Goal: Task Accomplishment & Management: Use online tool/utility

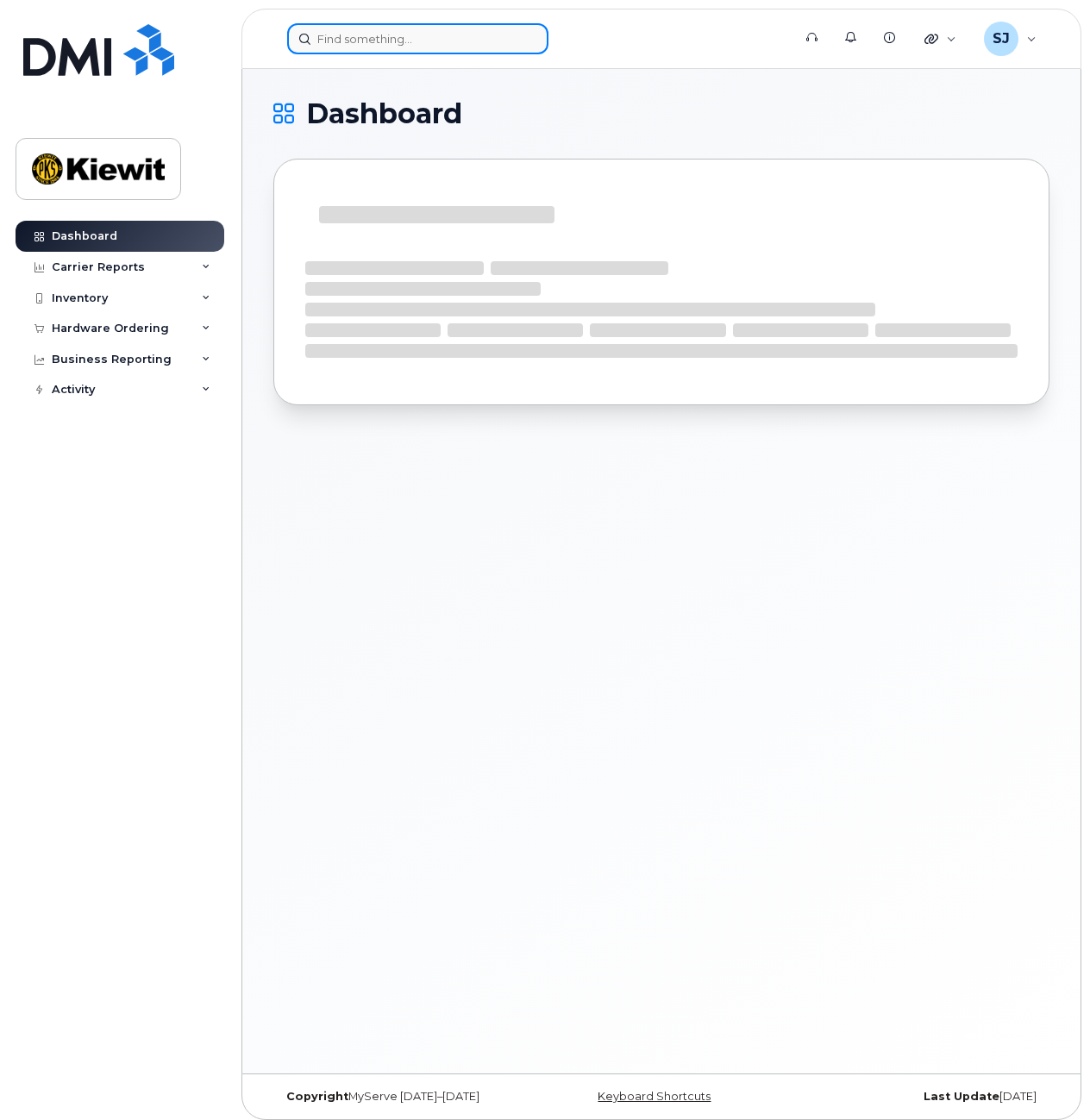
click at [360, 36] on input at bounding box center [418, 38] width 261 height 31
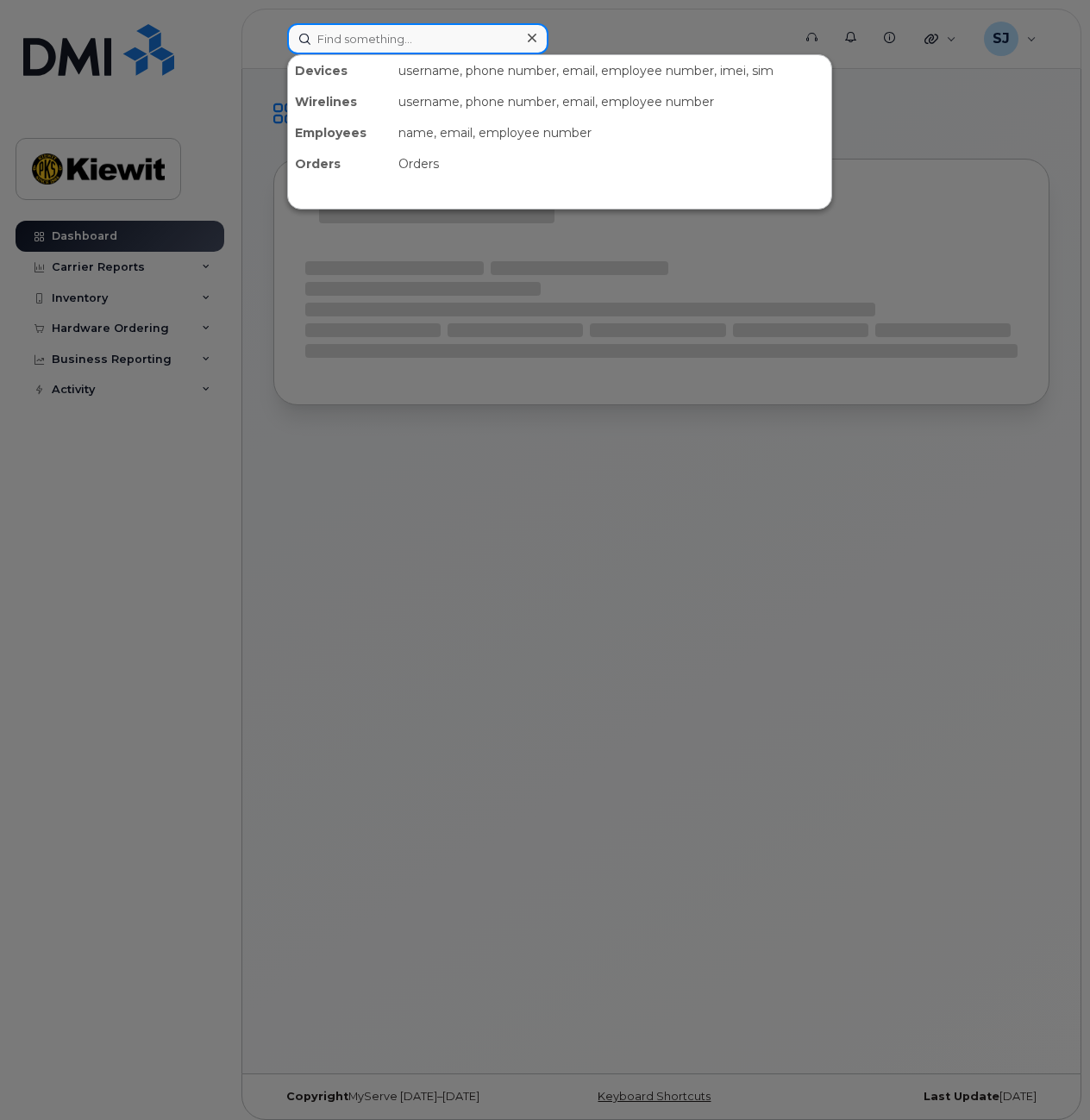
type input "Sedrick"
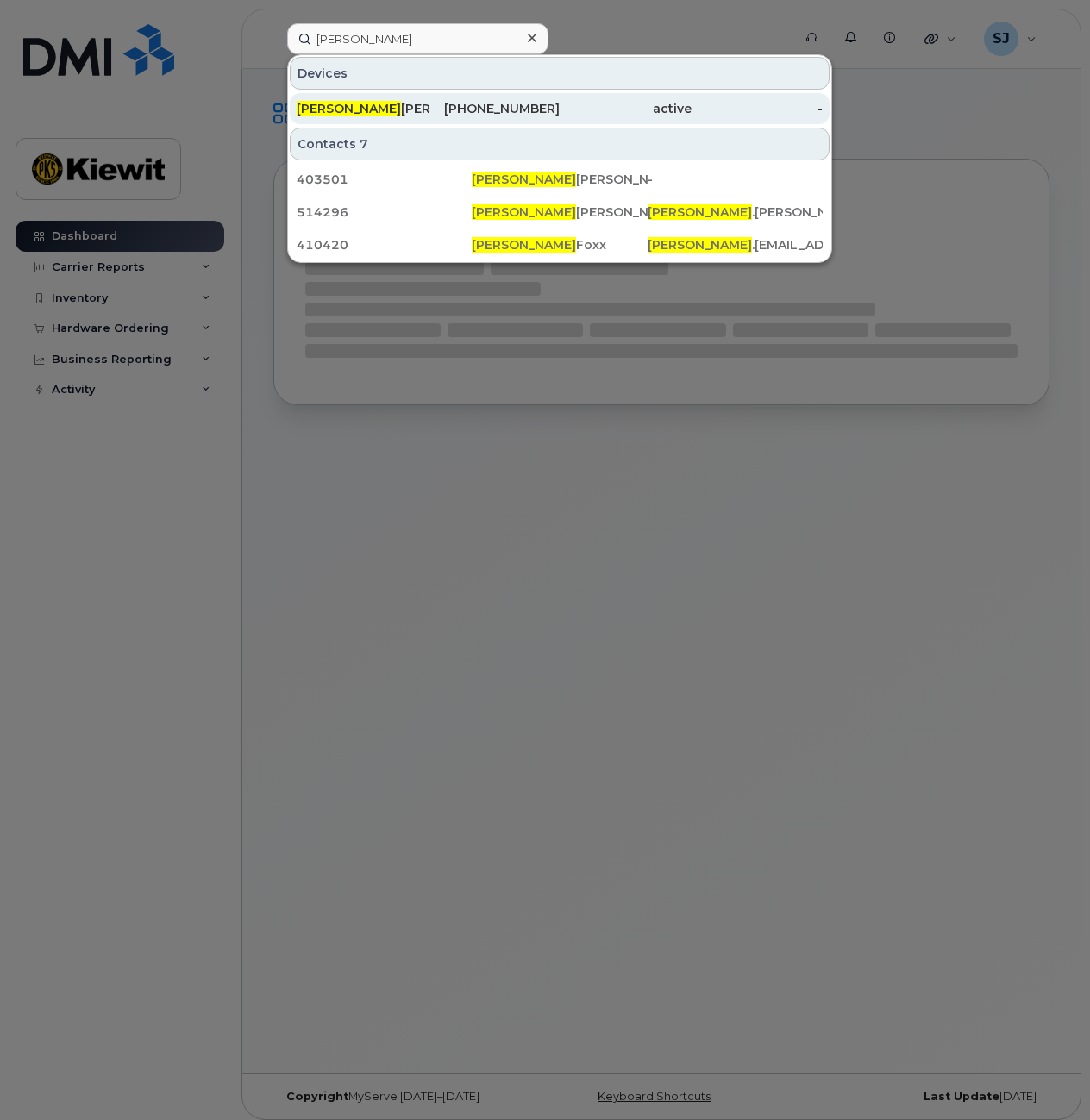
click at [387, 108] on div "SEDRICK JENKINS" at bounding box center [362, 108] width 132 height 17
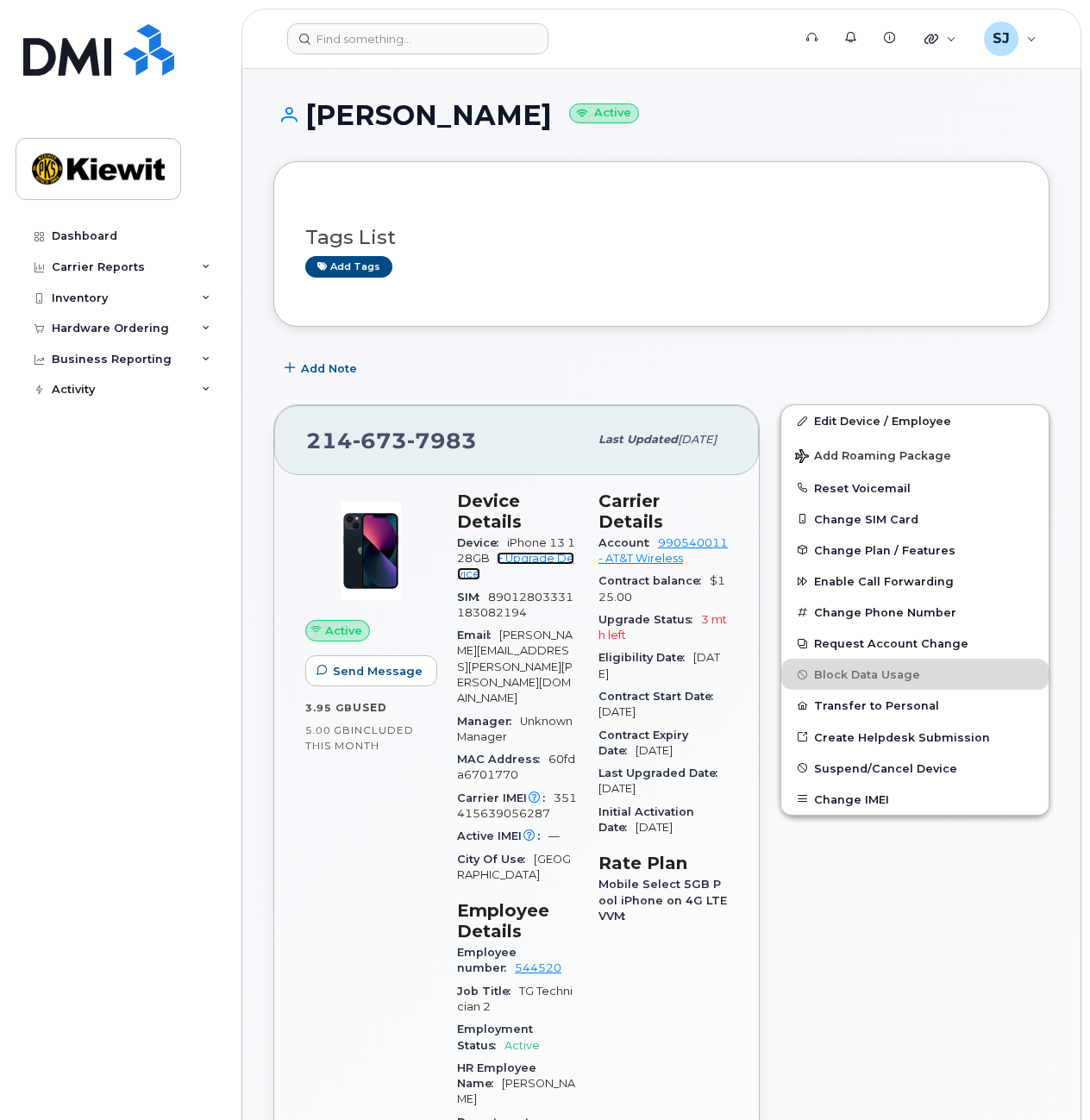
click at [508, 561] on link "+ Upgrade Device" at bounding box center [515, 566] width 117 height 29
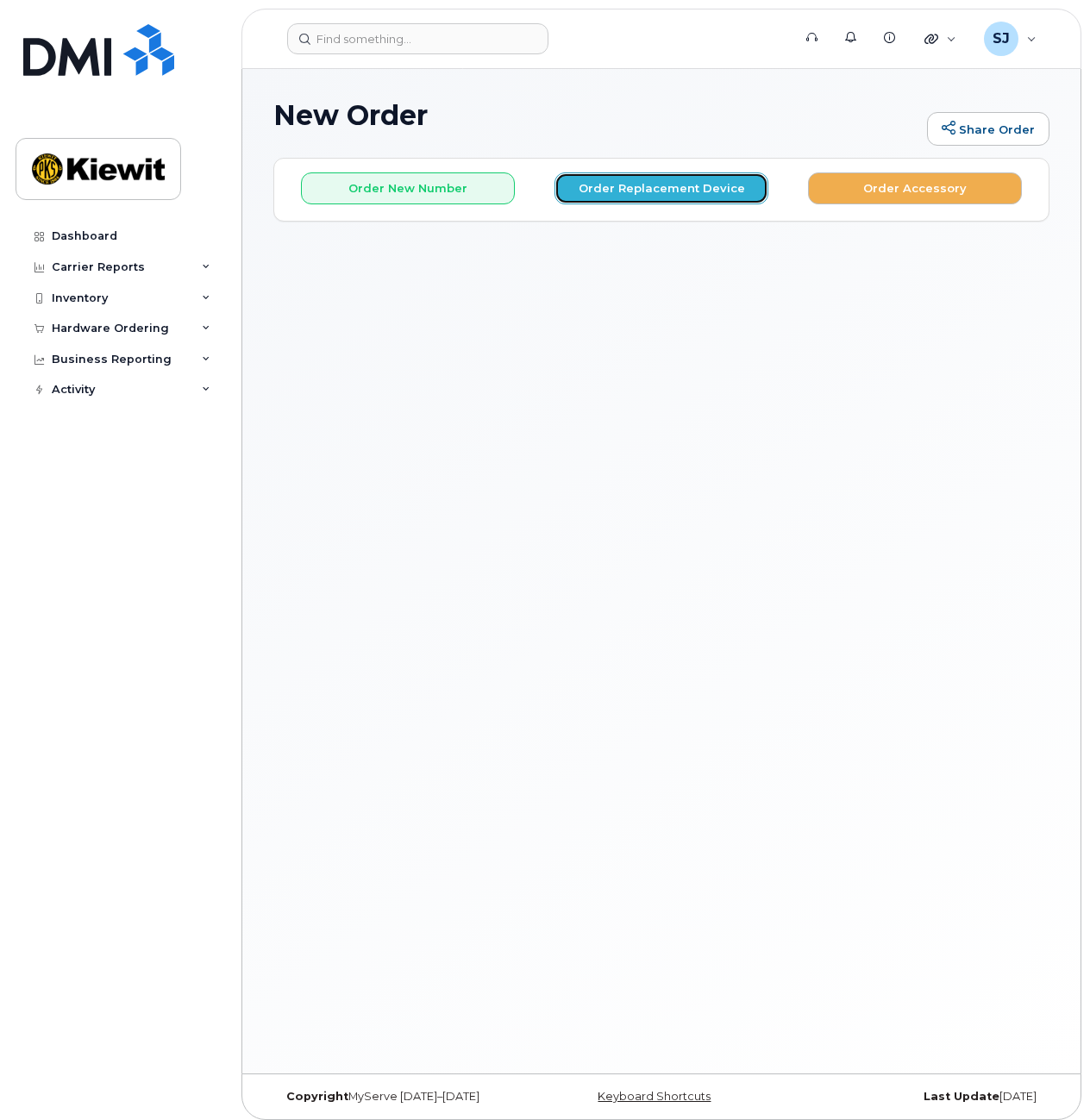
click at [640, 190] on button "Order Replacement Device" at bounding box center [661, 189] width 214 height 32
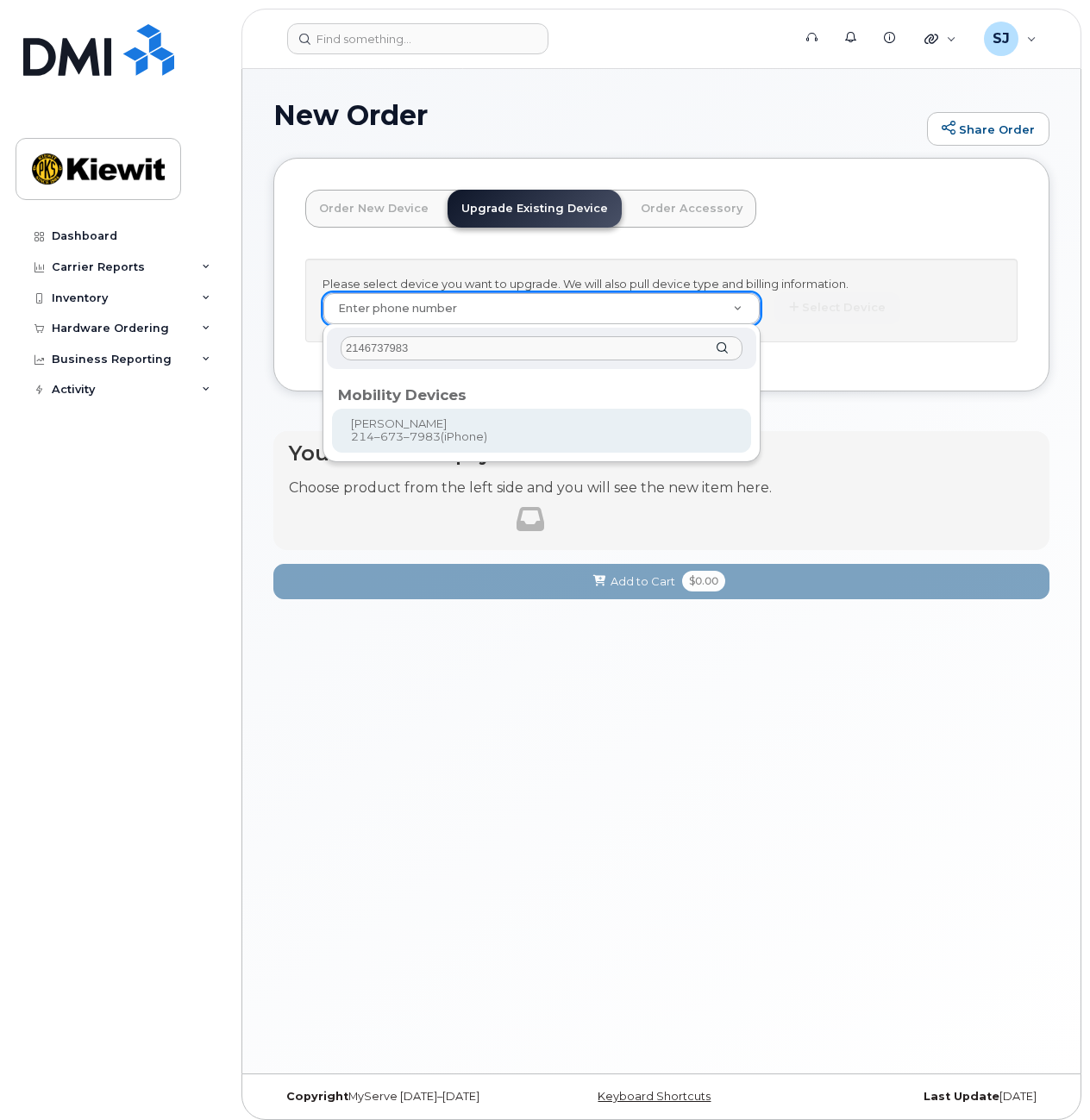
type input "2146737983"
type input "1118291"
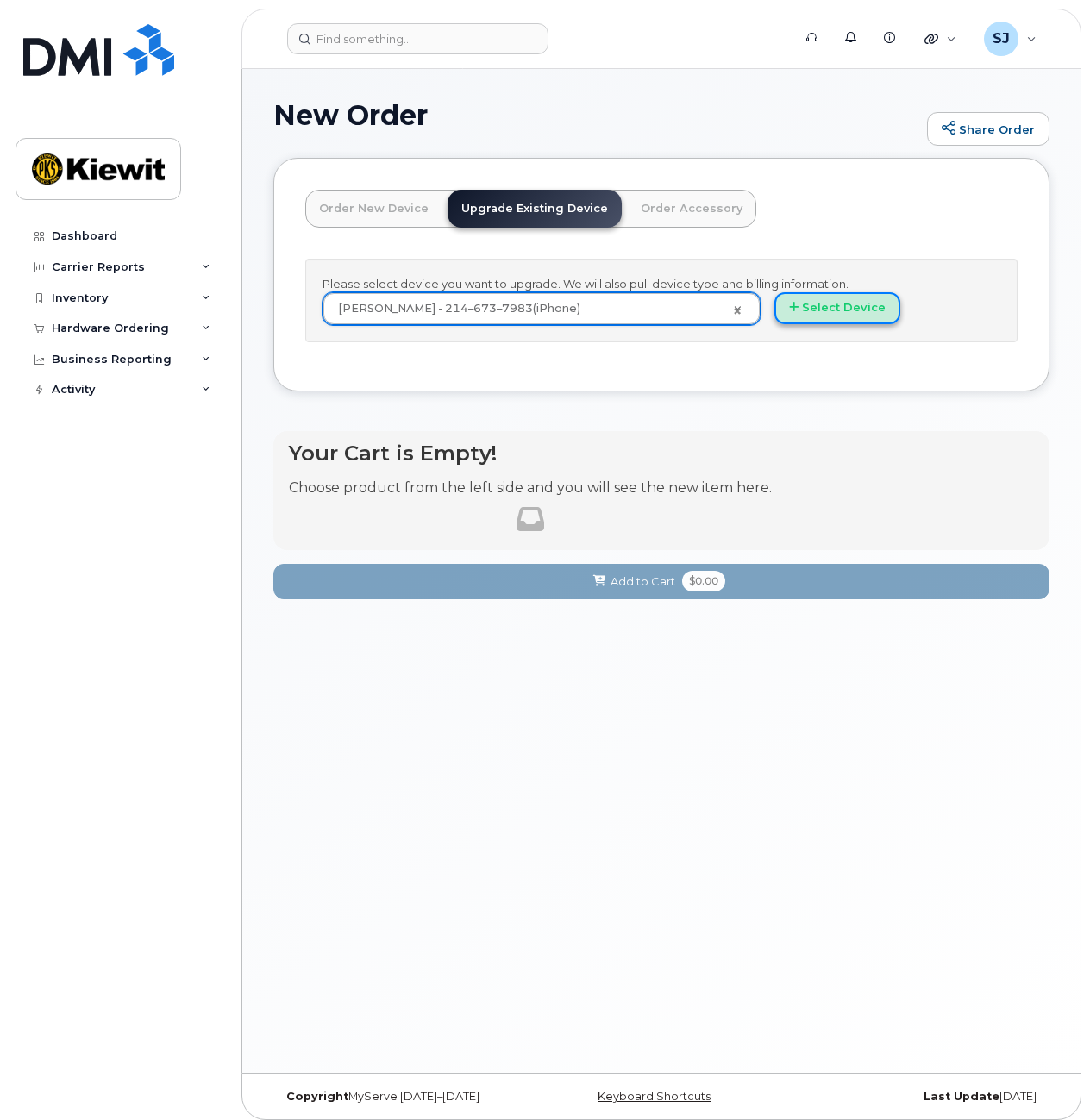
click at [786, 307] on button "Select Device" at bounding box center [837, 309] width 126 height 32
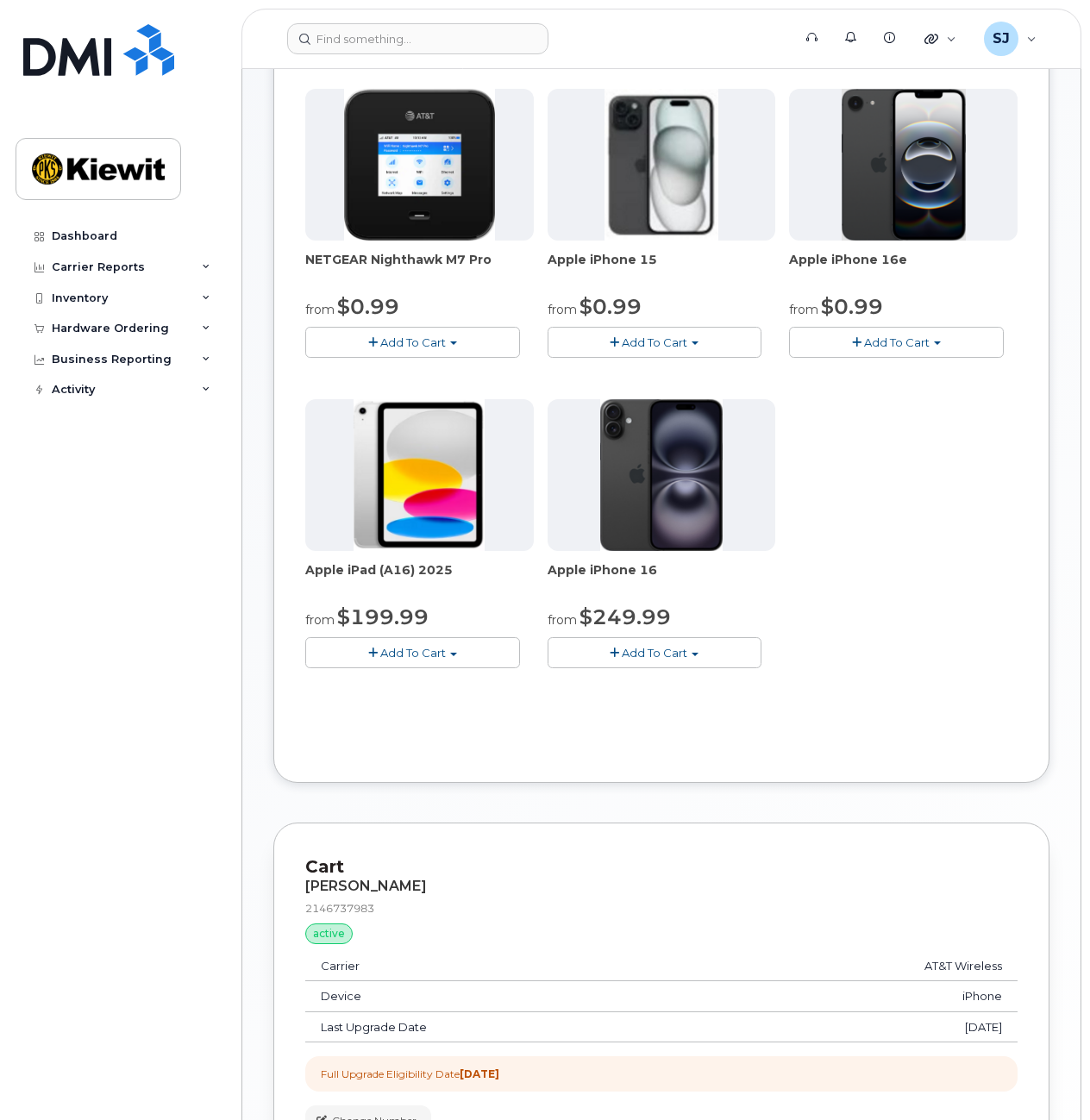
scroll to position [250, 0]
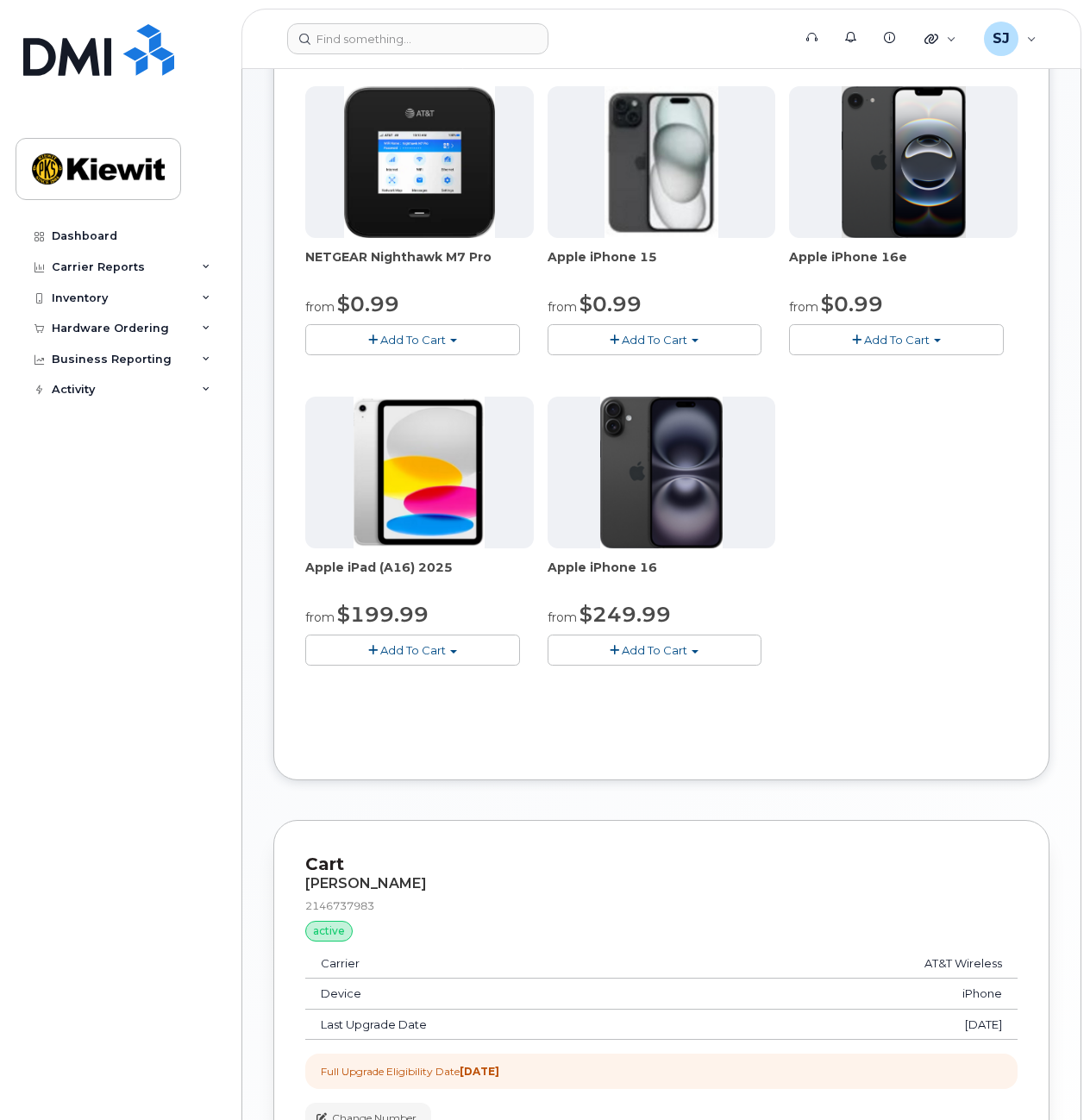
click at [143, 577] on div "Dashboard Carrier Reports Monthly Billing Data Daily Data Pooling Average Costi…" at bounding box center [122, 658] width 213 height 873
